Goal: Transaction & Acquisition: Download file/media

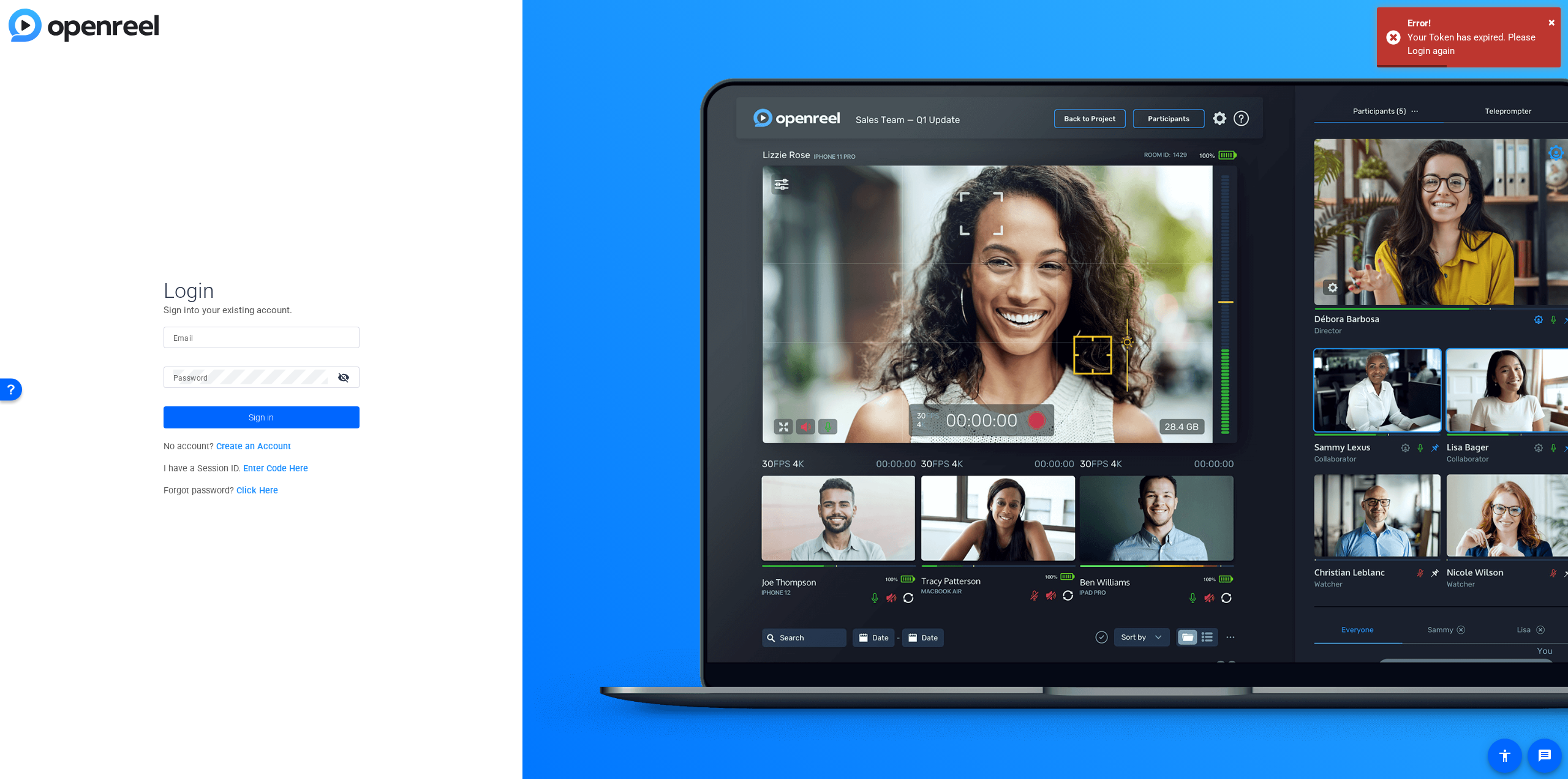
click at [237, 337] on input "Email" at bounding box center [261, 336] width 176 height 14
type input "[PERSON_NAME][EMAIL_ADDRESS][DOMAIN_NAME]"
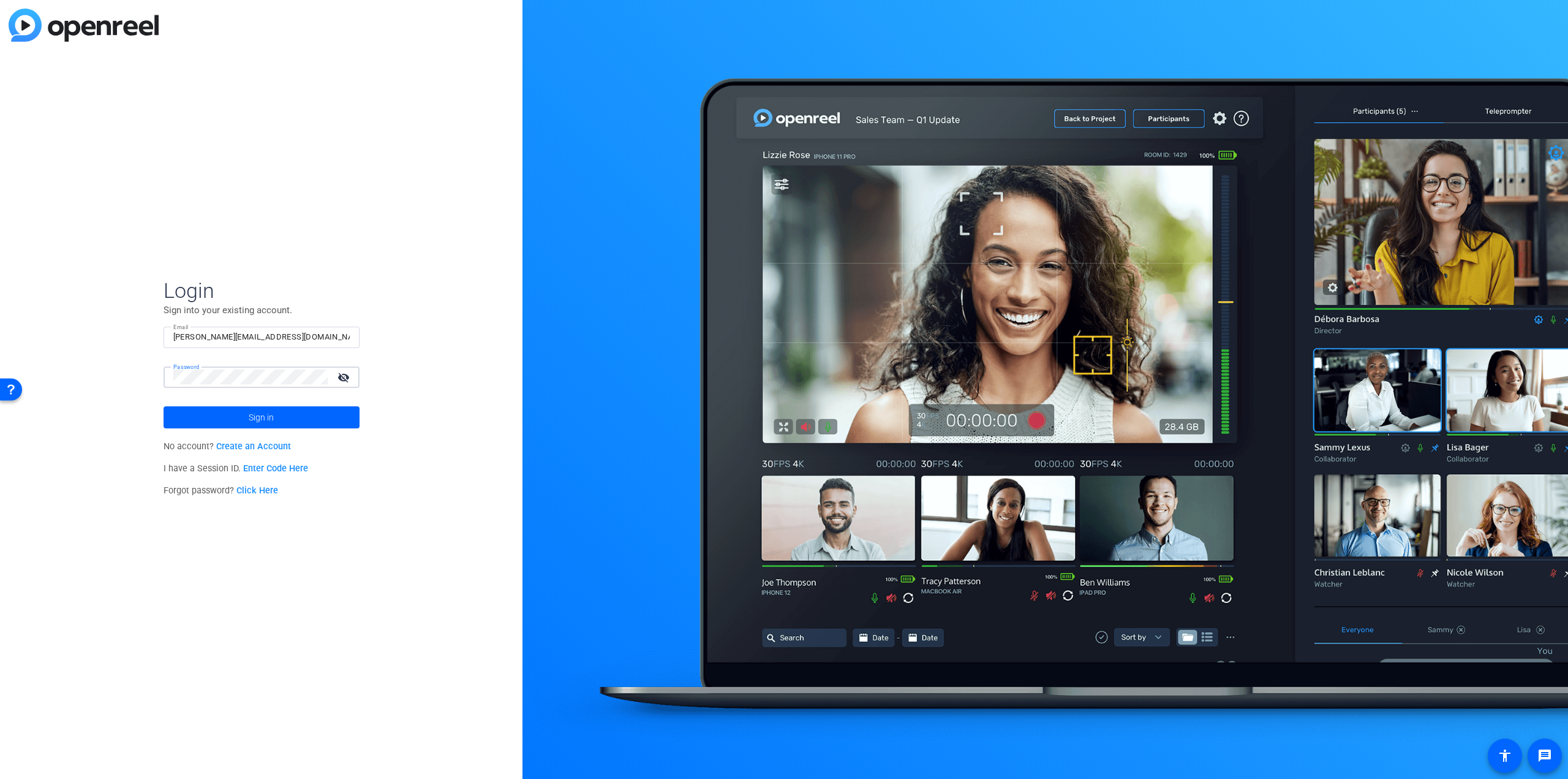
click at [164, 406] on button "Sign in" at bounding box center [261, 417] width 196 height 22
click at [249, 418] on span "Sign in" at bounding box center [261, 418] width 25 height 30
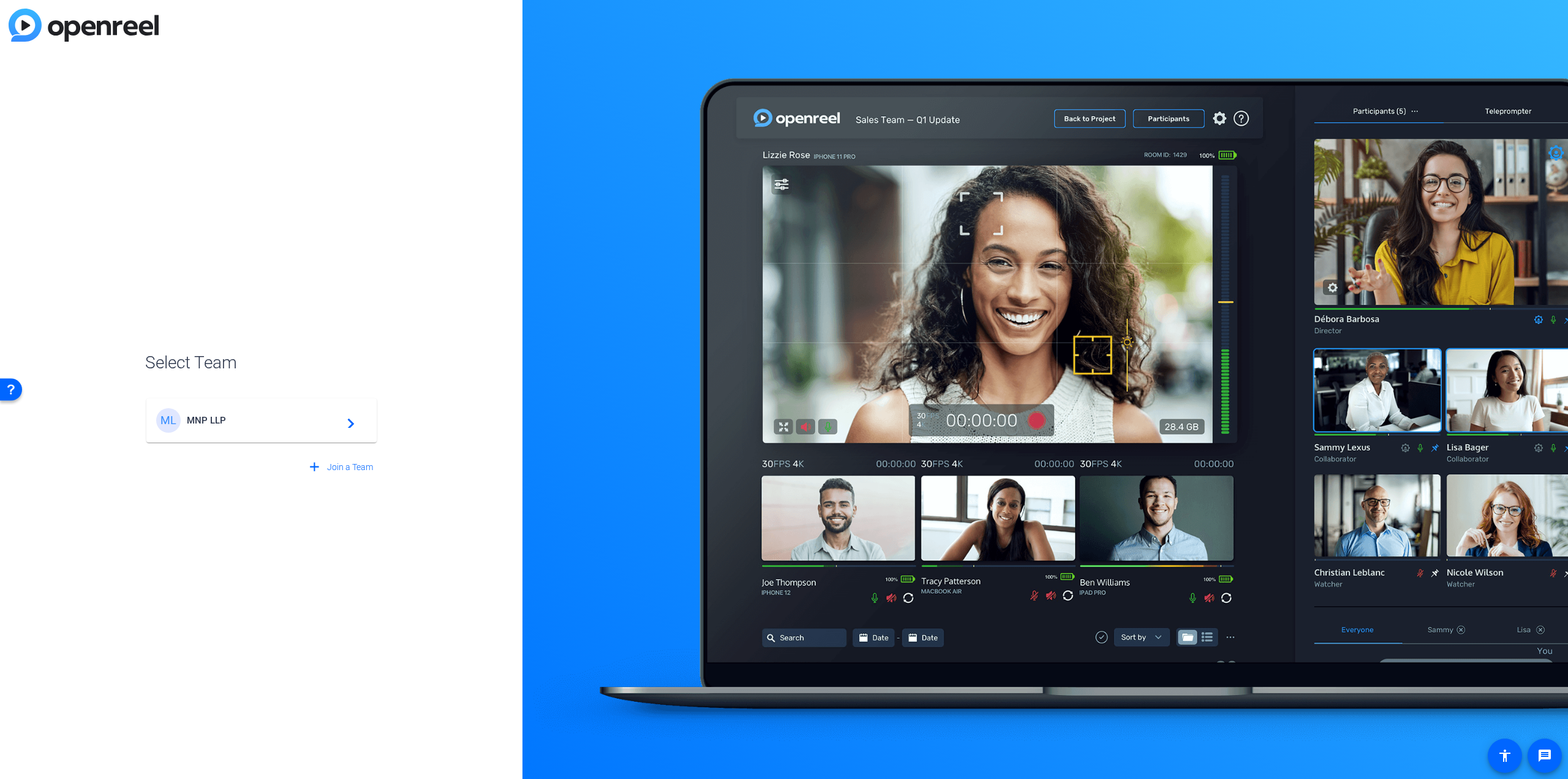
click at [239, 413] on div "ML MNP LLP navigate_next" at bounding box center [261, 421] width 211 height 24
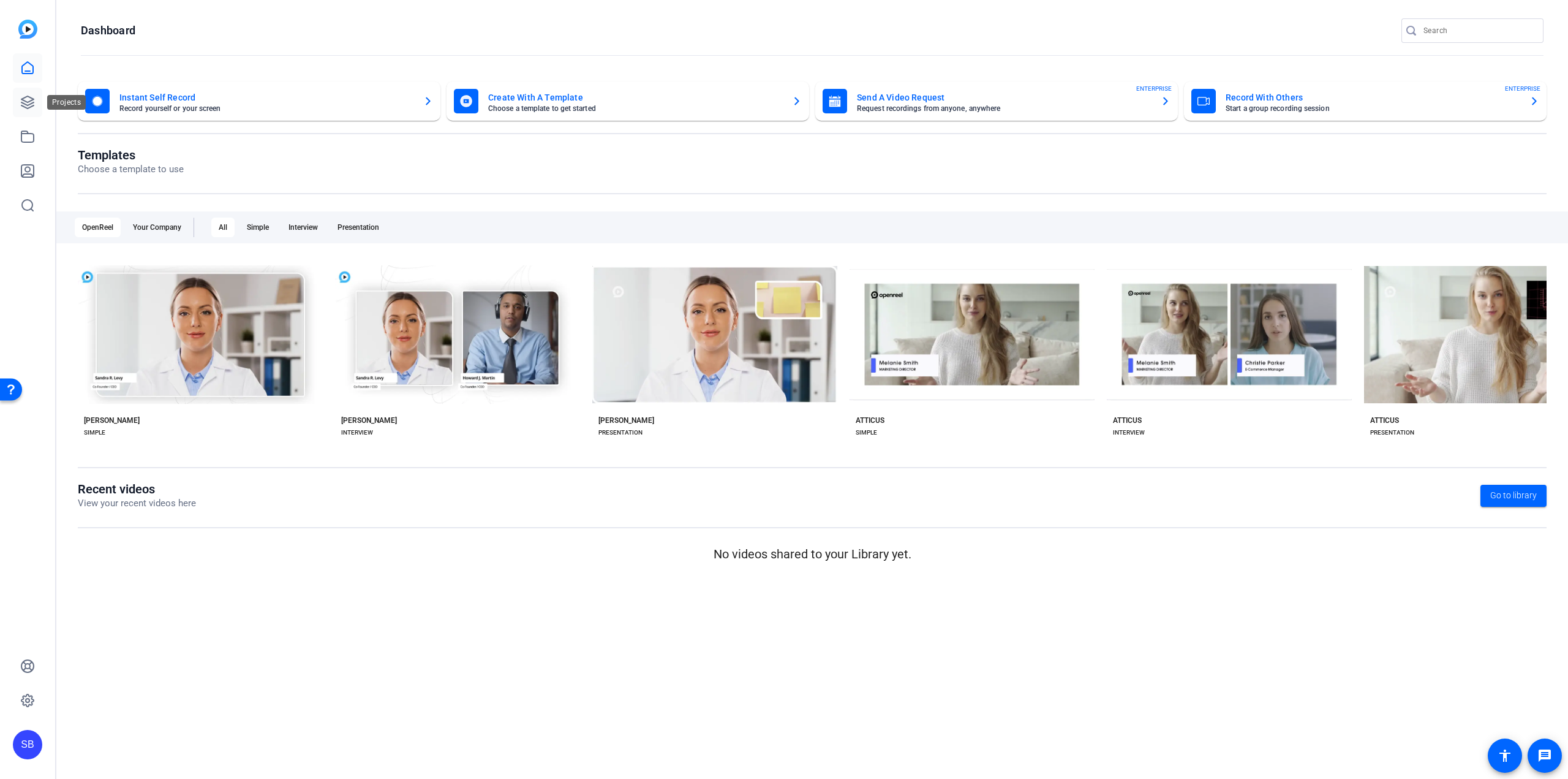
click at [27, 99] on icon at bounding box center [27, 102] width 14 height 14
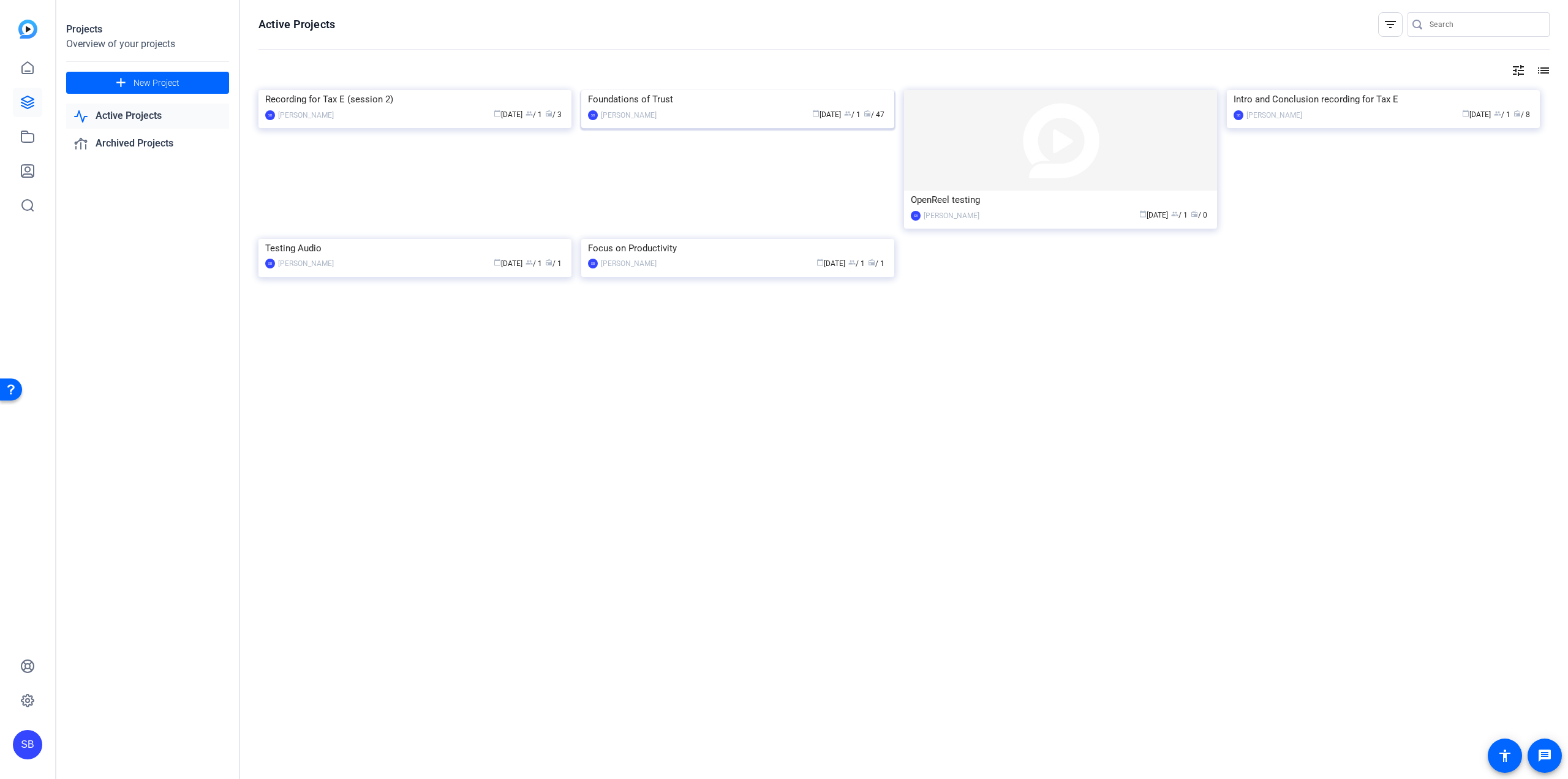
click at [704, 90] on img at bounding box center [737, 90] width 313 height 0
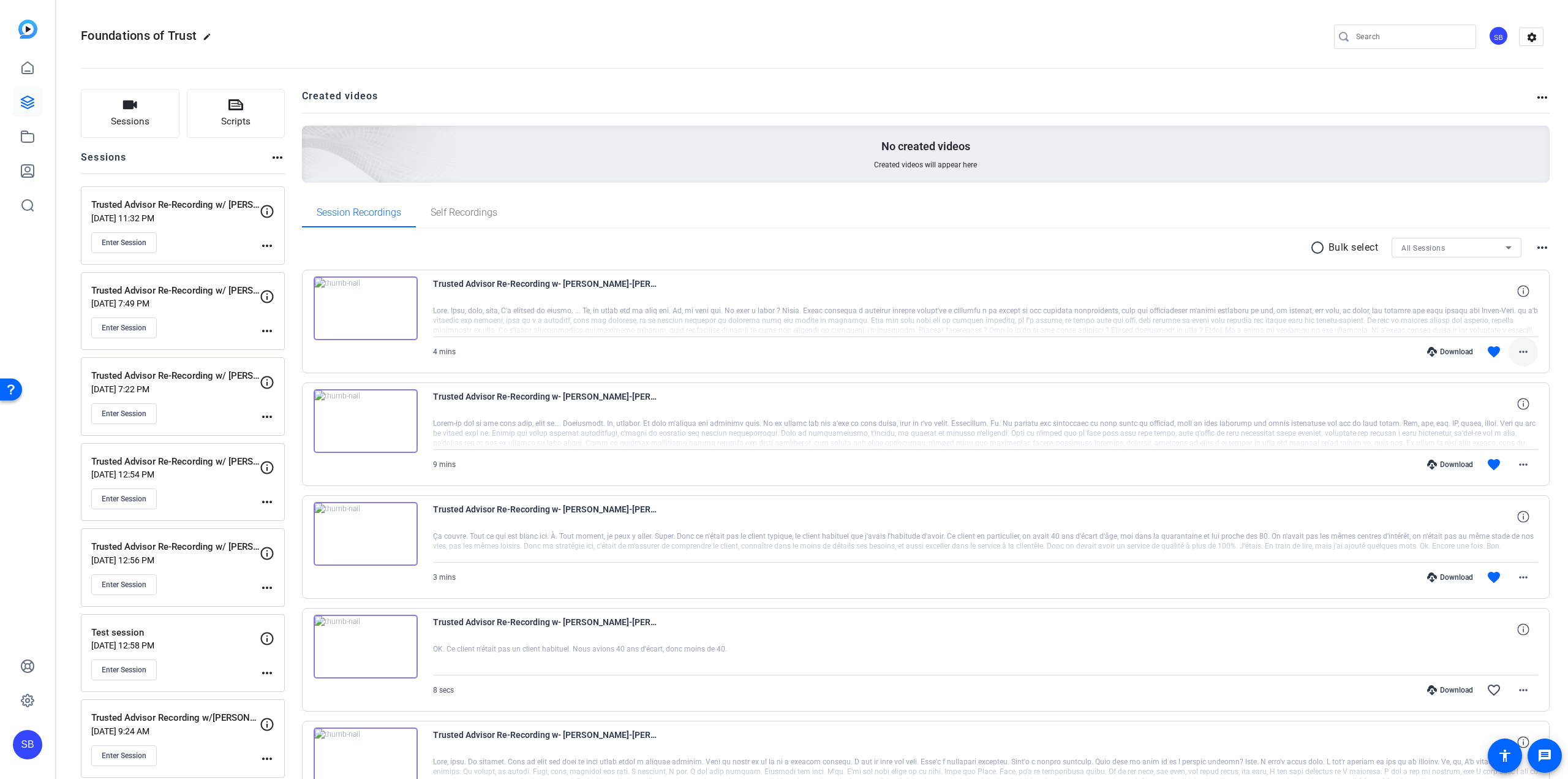
click at [1516, 349] on mat-icon "more_horiz" at bounding box center [1523, 351] width 14 height 14
click at [1484, 415] on span "Download MP4" at bounding box center [1485, 408] width 73 height 14
click at [1520, 461] on mat-icon "more_horiz" at bounding box center [1523, 464] width 14 height 14
click at [1482, 521] on span "Download MP4" at bounding box center [1485, 521] width 73 height 14
click at [1516, 588] on span at bounding box center [1523, 577] width 30 height 30
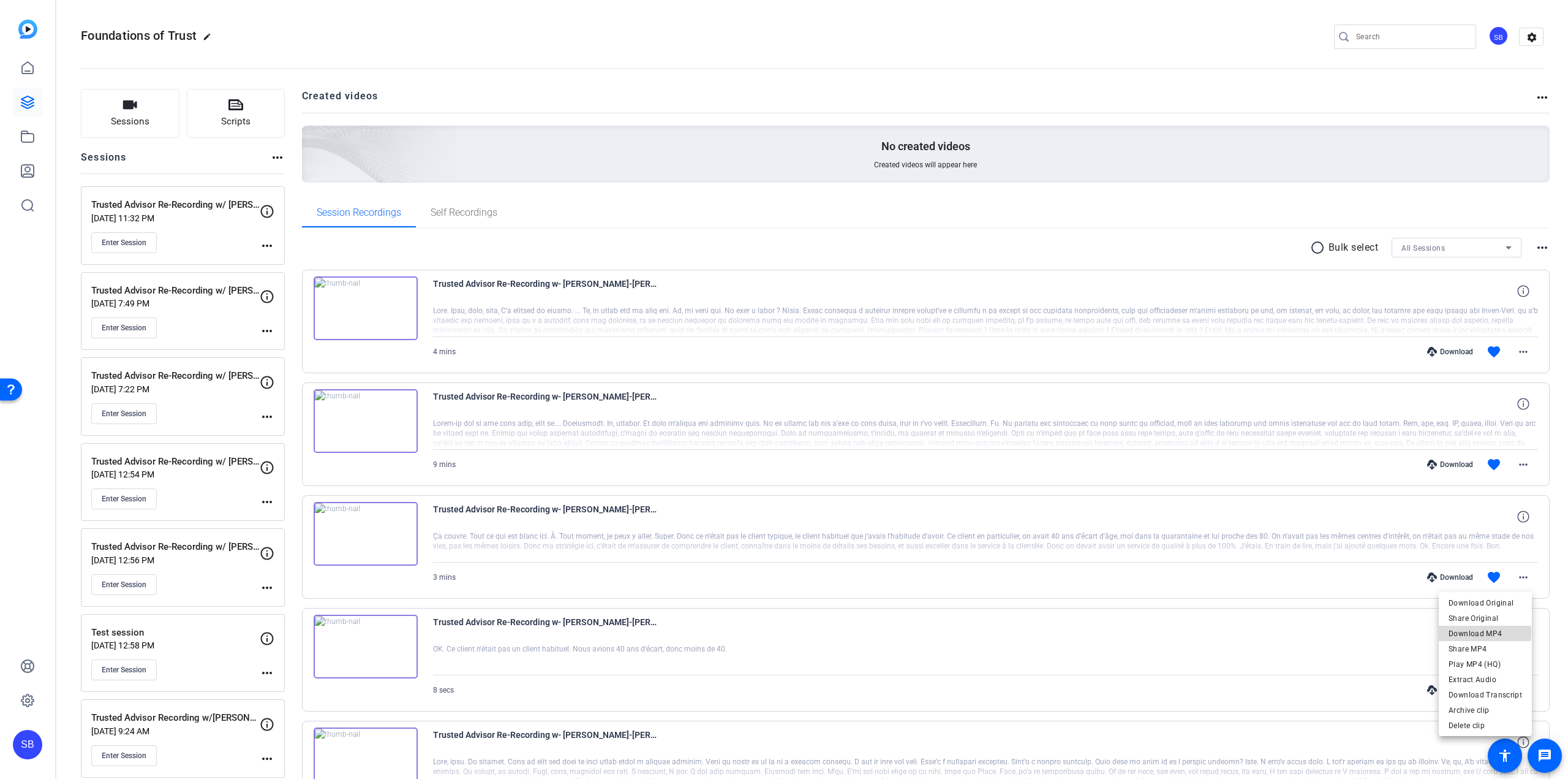
click at [1483, 632] on span "Download MP4" at bounding box center [1485, 634] width 73 height 14
